Goal: Task Accomplishment & Management: Manage account settings

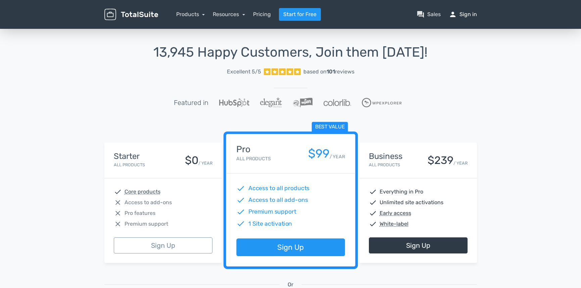
click at [468, 14] on link "person Sign in" at bounding box center [463, 14] width 28 height 8
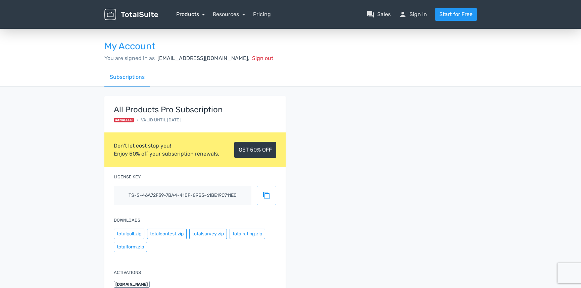
click at [189, 13] on link "Products" at bounding box center [190, 14] width 29 height 6
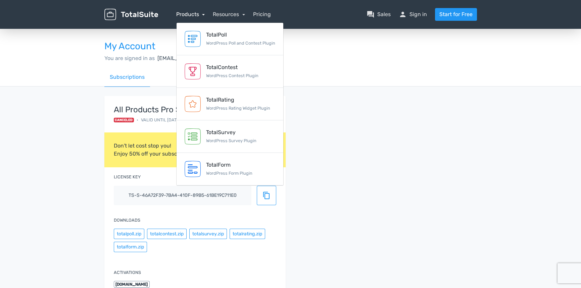
click at [189, 13] on link "Products" at bounding box center [190, 14] width 29 height 6
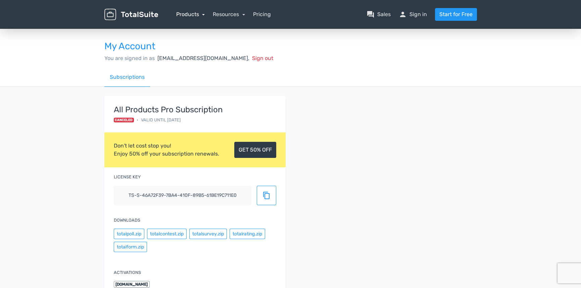
click at [189, 13] on link "Products" at bounding box center [190, 14] width 29 height 6
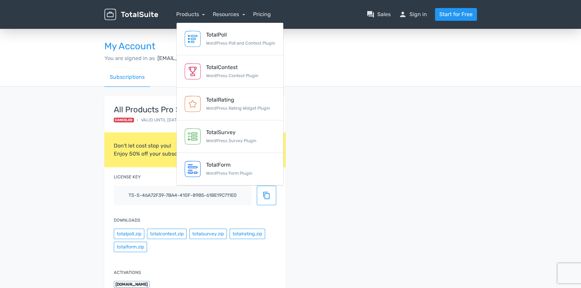
drag, startPoint x: 355, startPoint y: 56, endPoint x: 318, endPoint y: 33, distance: 43.4
click at [354, 55] on div "You are signed in as d.traens@l-agence.de, Sign out" at bounding box center [290, 58] width 373 height 8
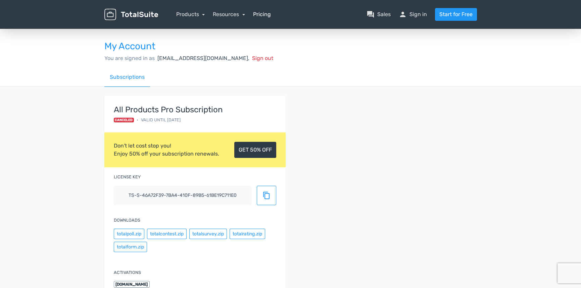
click at [267, 15] on link "Pricing" at bounding box center [262, 14] width 18 height 8
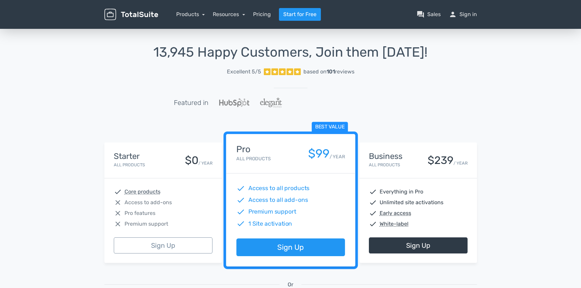
scroll to position [34, 0]
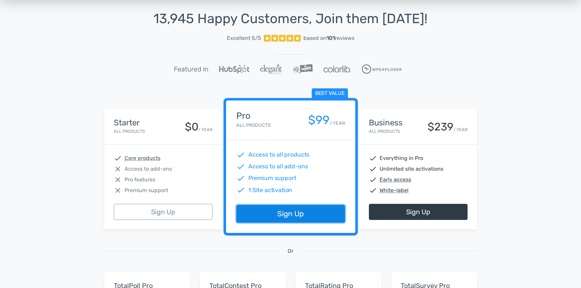
click at [297, 215] on link "Sign Up" at bounding box center [290, 215] width 108 height 18
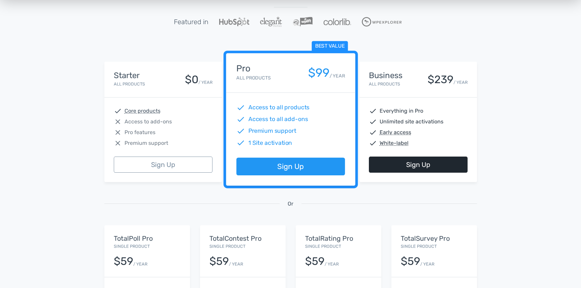
scroll to position [67, 0]
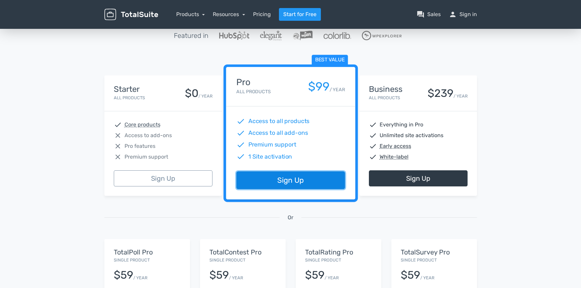
click at [313, 180] on link "Sign Up" at bounding box center [290, 181] width 108 height 18
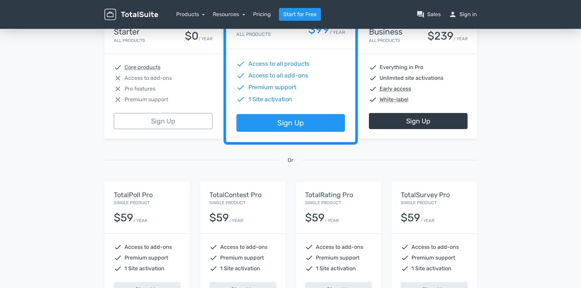
scroll to position [134, 0]
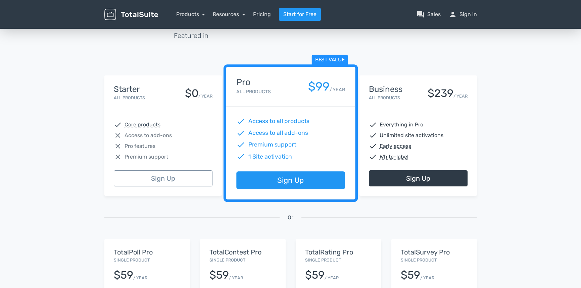
scroll to position [67, 0]
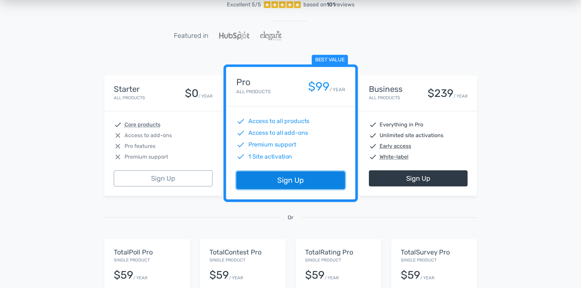
click at [306, 183] on link "Sign Up" at bounding box center [290, 181] width 108 height 18
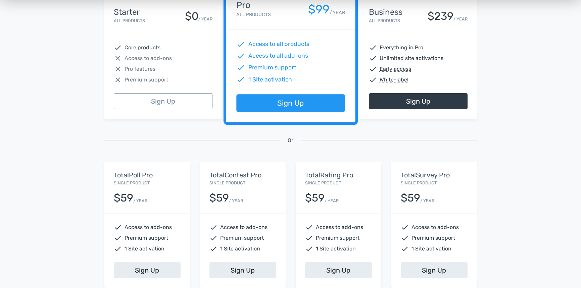
scroll to position [101, 0]
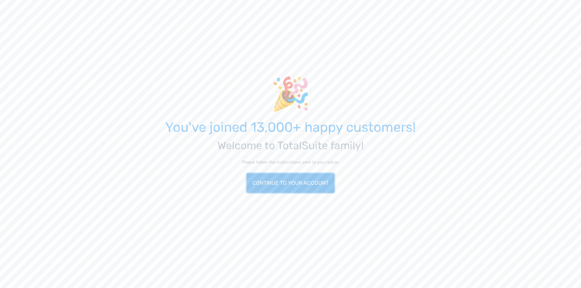
click at [322, 185] on link "Continue to your account" at bounding box center [291, 183] width 88 height 19
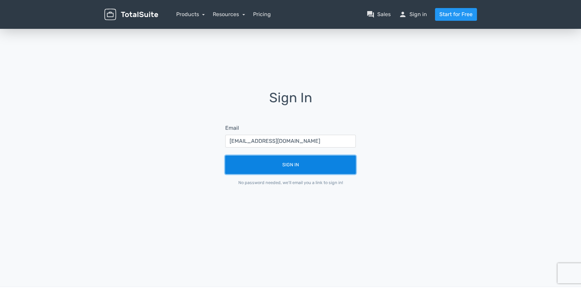
click at [307, 168] on button "Sign In" at bounding box center [290, 165] width 131 height 18
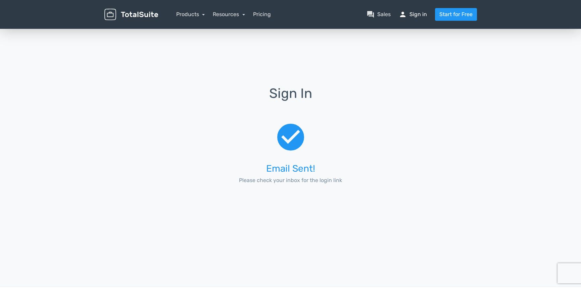
click at [422, 13] on link "person Sign in" at bounding box center [413, 14] width 28 height 8
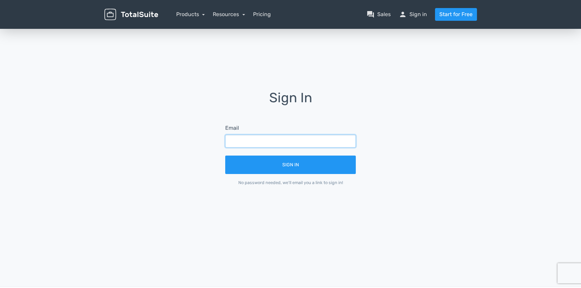
click at [275, 141] on input "text" at bounding box center [290, 141] width 131 height 13
type input "[EMAIL_ADDRESS][DOMAIN_NAME]"
click at [225, 156] on button "Sign In" at bounding box center [290, 165] width 131 height 18
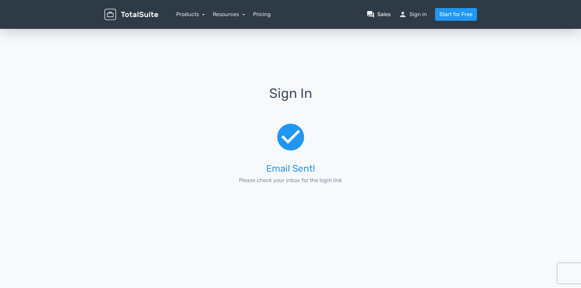
click at [382, 12] on link "question_answer Sales" at bounding box center [379, 14] width 24 height 8
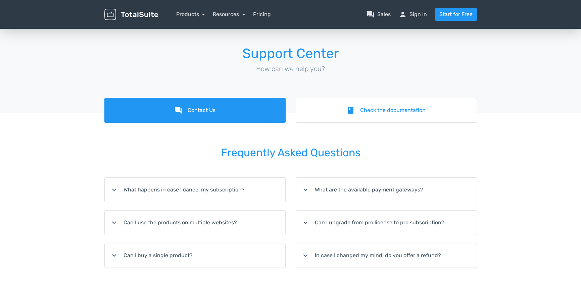
click at [121, 13] on img at bounding box center [131, 15] width 54 height 12
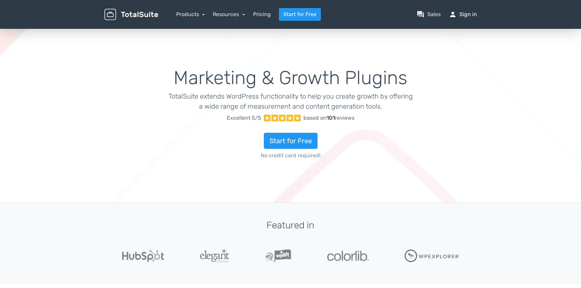
click at [474, 10] on link "person Sign in" at bounding box center [463, 14] width 28 height 8
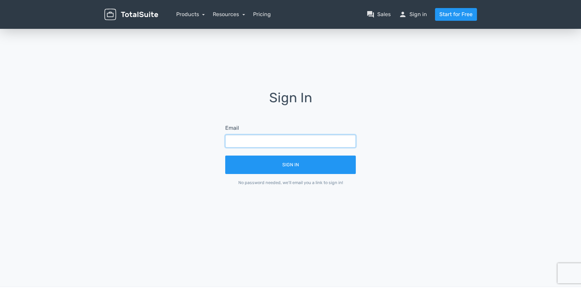
click at [280, 140] on input "text" at bounding box center [290, 141] width 131 height 13
type input "[EMAIL_ADDRESS][DOMAIN_NAME]"
click at [225, 156] on button "Sign In" at bounding box center [290, 165] width 131 height 18
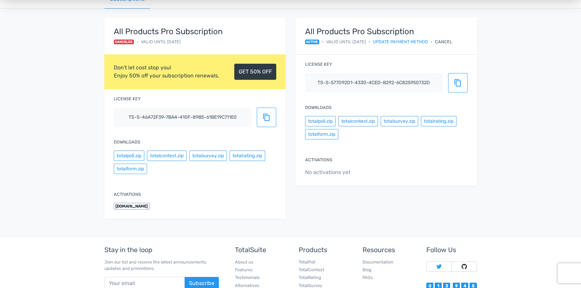
scroll to position [34, 0]
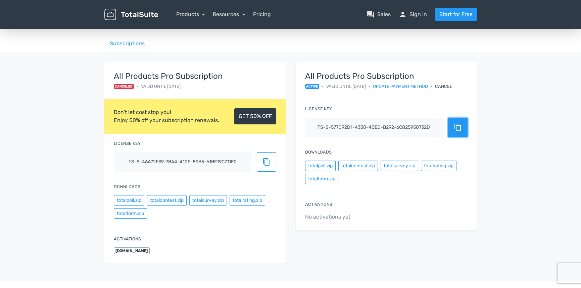
click at [454, 130] on span "content_copy" at bounding box center [458, 128] width 8 height 8
click at [229, 12] on link "Resources" at bounding box center [229, 14] width 32 height 6
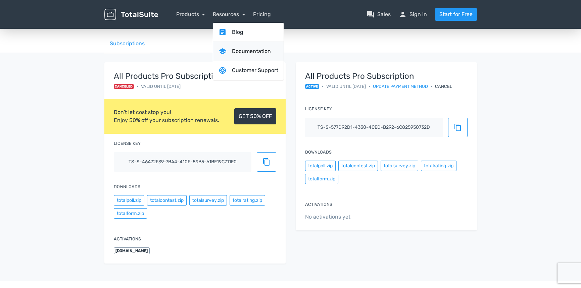
click at [245, 52] on link "school Documentation" at bounding box center [248, 51] width 71 height 19
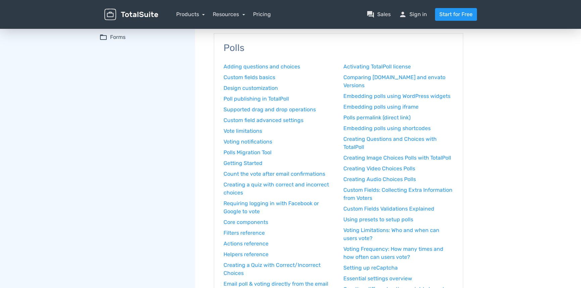
scroll to position [67, 0]
